Goal: Navigation & Orientation: Find specific page/section

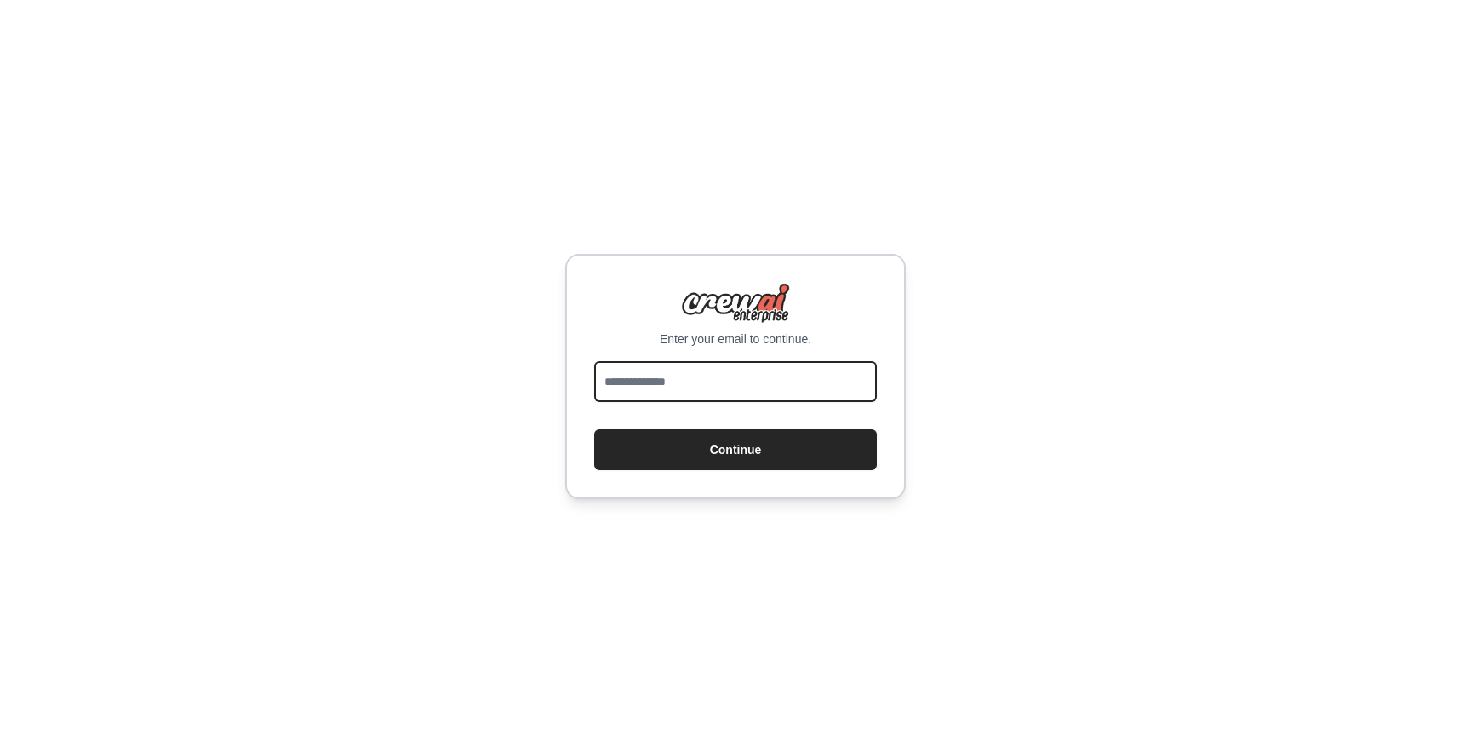
click at [761, 378] on input "email" at bounding box center [735, 381] width 283 height 41
type input "**********"
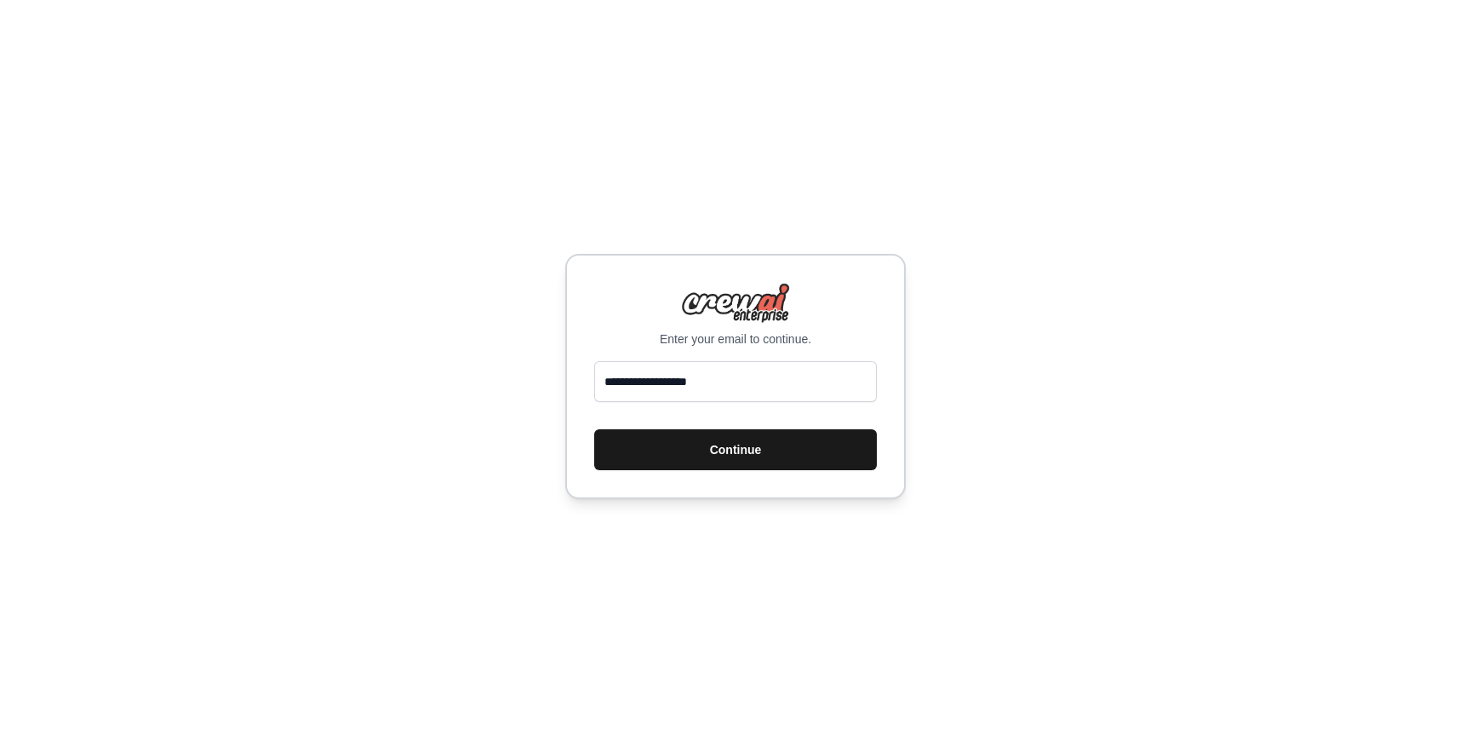
click at [744, 445] on button "Continue" at bounding box center [735, 449] width 283 height 41
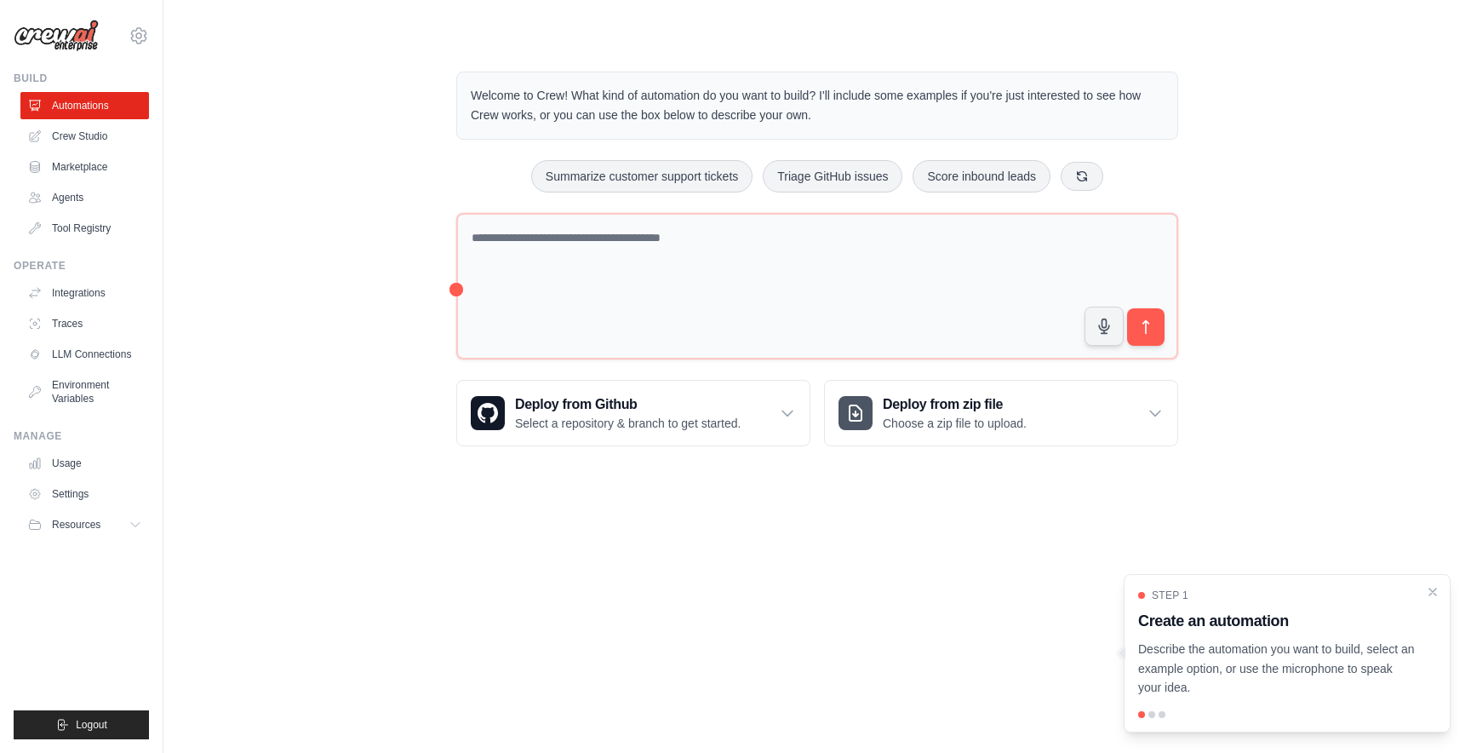
click at [867, 362] on div at bounding box center [817, 290] width 722 height 154
click at [777, 398] on div "Deploy from Github Select a repository & branch to get started." at bounding box center [633, 413] width 352 height 65
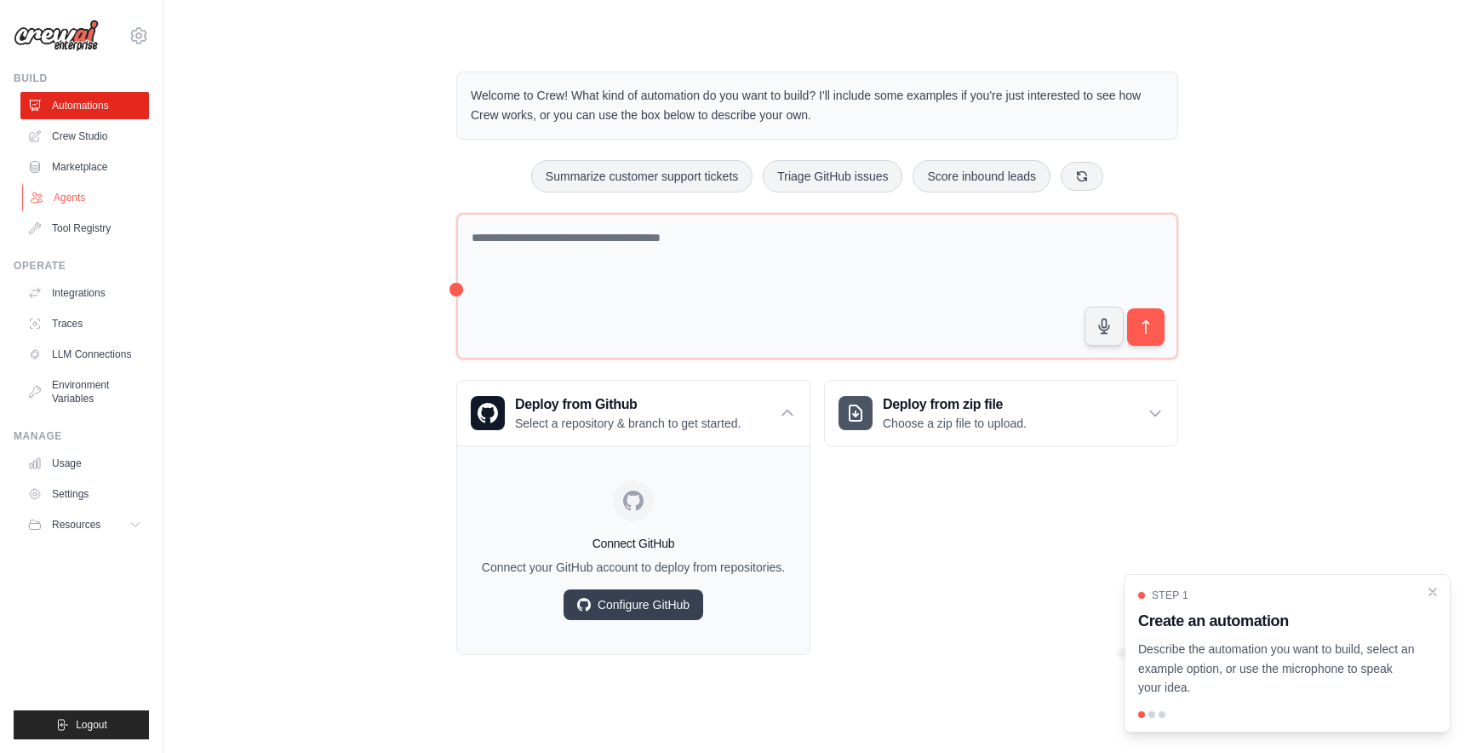
click at [112, 202] on link "Agents" at bounding box center [86, 197] width 129 height 27
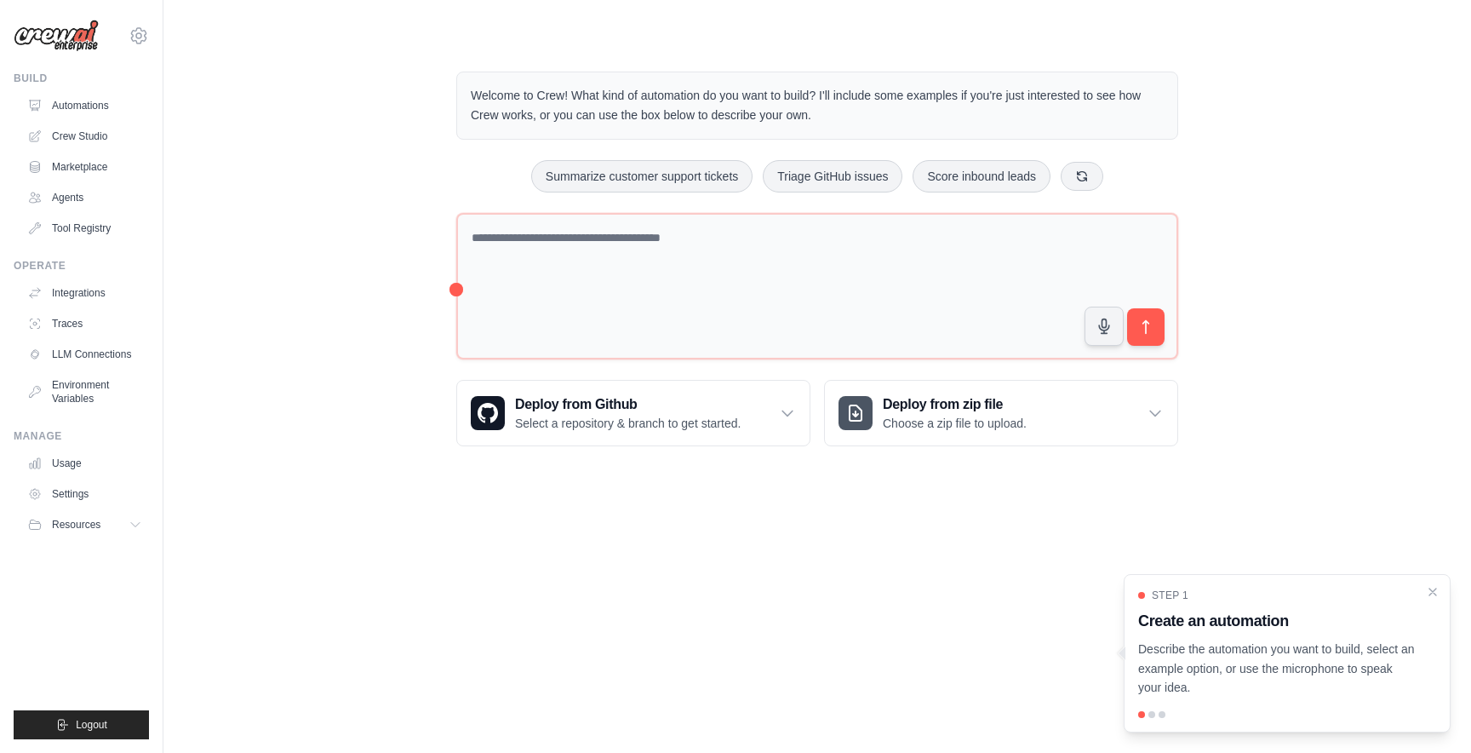
click at [1209, 667] on p "Describe the automation you want to build, select an example option, or use the…" at bounding box center [1277, 668] width 278 height 58
click at [92, 501] on link "Settings" at bounding box center [86, 493] width 129 height 27
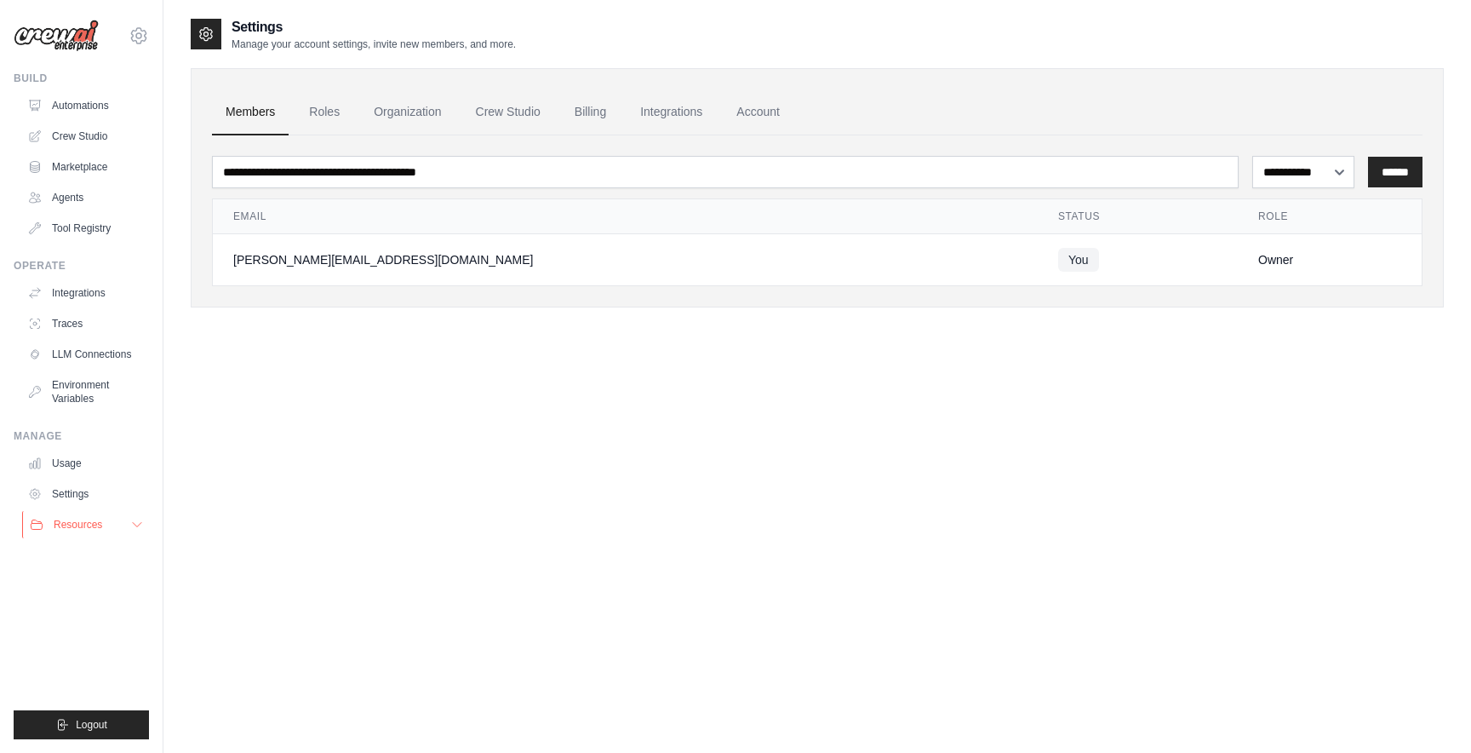
click at [114, 526] on button "Resources" at bounding box center [86, 524] width 129 height 27
click at [105, 551] on span "Documentation" at bounding box center [94, 554] width 69 height 14
